Goal: Book appointment/travel/reservation

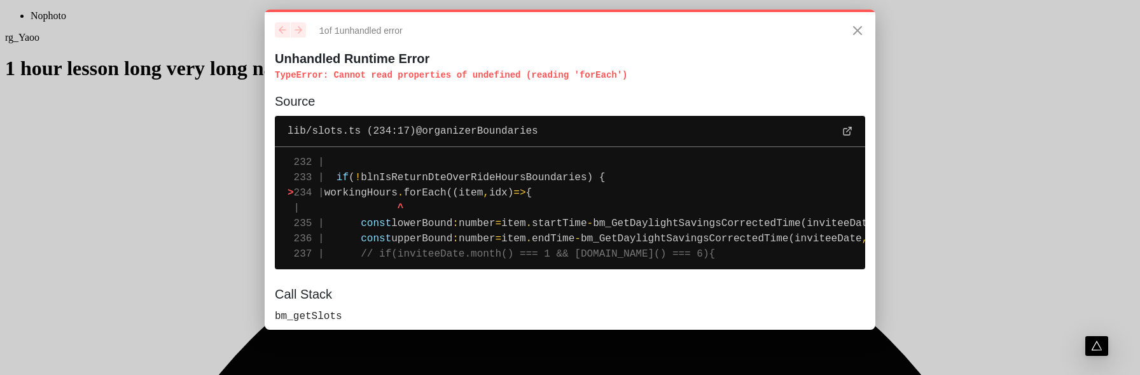
drag, startPoint x: 590, startPoint y: 193, endPoint x: 359, endPoint y: 195, distance: 230.9
click at [359, 195] on pre "232 | 233 | if ( ! blnIsReturnDteOverRideHoursBoundaries) { > 234 | workingHour…" at bounding box center [570, 208] width 590 height 122
click at [515, 181] on span "blnIsReturnDteOverRideHoursBoundaries) {" at bounding box center [483, 177] width 244 height 11
drag, startPoint x: 558, startPoint y: 194, endPoint x: 656, endPoint y: 357, distance: 189.7
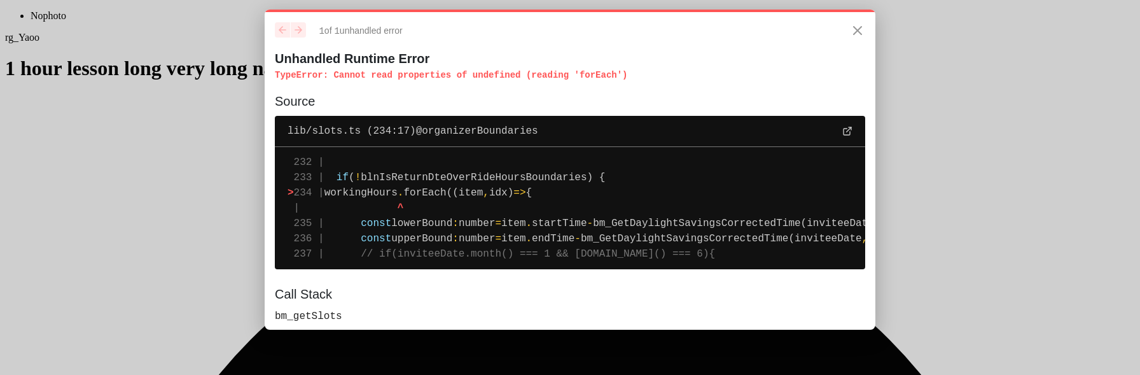
click at [368, 201] on pre "232 | 233 | if ( ! blnIsReturnDteOverRideHoursBoundaries) { > 234 | workingHour…" at bounding box center [570, 208] width 590 height 122
